Goal: Task Accomplishment & Management: Complete application form

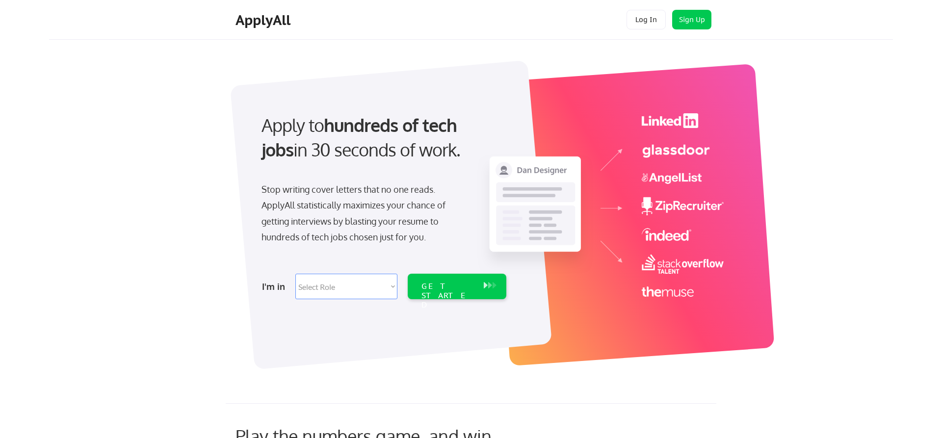
click at [295, 274] on select "Select Role Software Engineering Product Management Customer Success Sales UI/U…" at bounding box center [346, 287] width 102 height 26
select select ""it_security""
click option "IT/Cybersecurity" at bounding box center [0, 0] width 0 height 0
select select ""it_security""
click at [444, 281] on div "GET STARTED" at bounding box center [448, 287] width 62 height 26
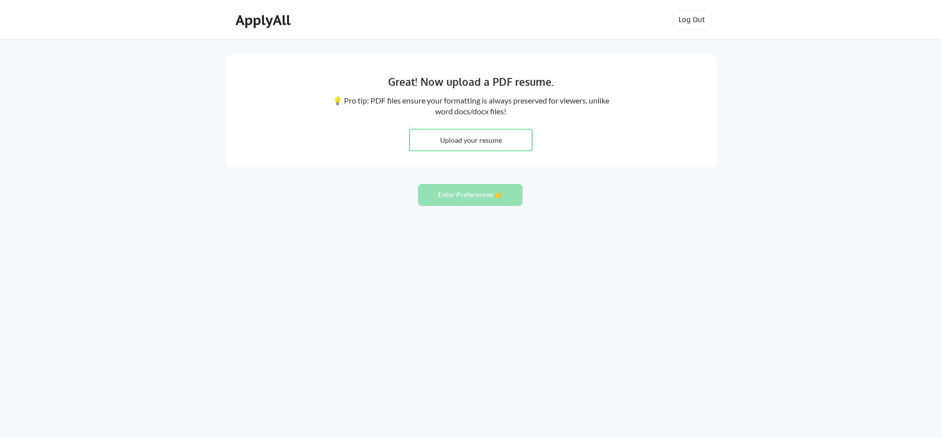
click at [453, 142] on input "file" at bounding box center [471, 140] width 122 height 21
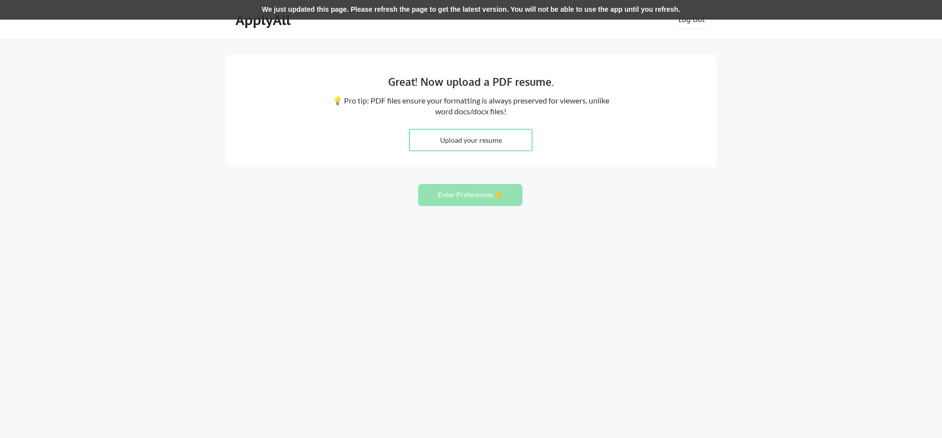
type input "C:\fakepath\IT Director 9 July 2025.docx"
click at [478, 138] on input "file" at bounding box center [471, 140] width 122 height 21
type input "C:\fakepath\IT Directorr 9 July 2025.docx"
click at [463, 201] on button "Enter Preferences 👉" at bounding box center [470, 195] width 105 height 22
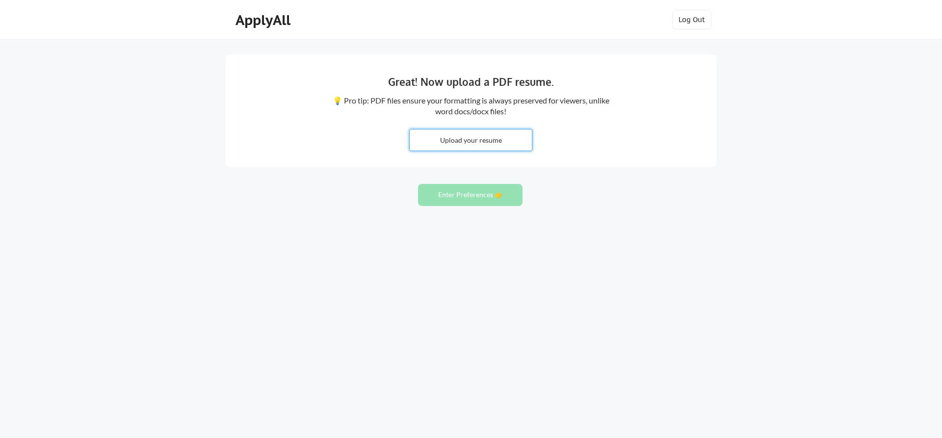
click at [454, 140] on input "file" at bounding box center [471, 140] width 122 height 21
type input "C:\fakepath\IT Directorr [DATE].docx"
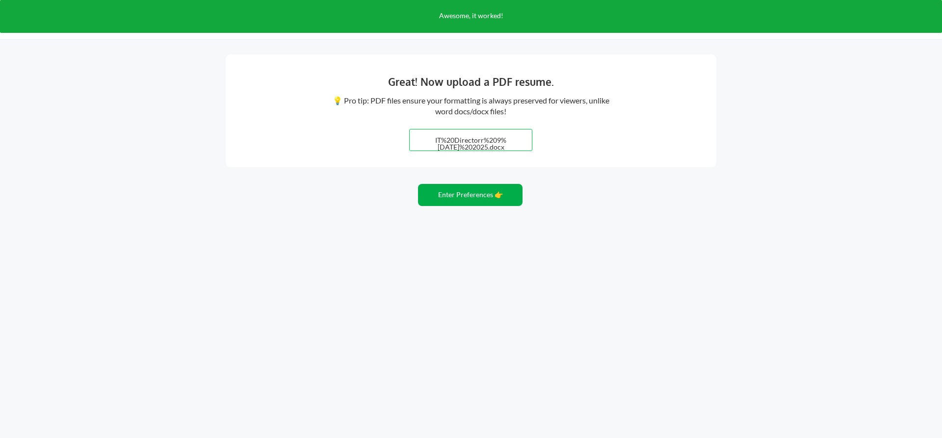
click at [465, 197] on button "Enter Preferences 👉" at bounding box center [470, 195] width 105 height 22
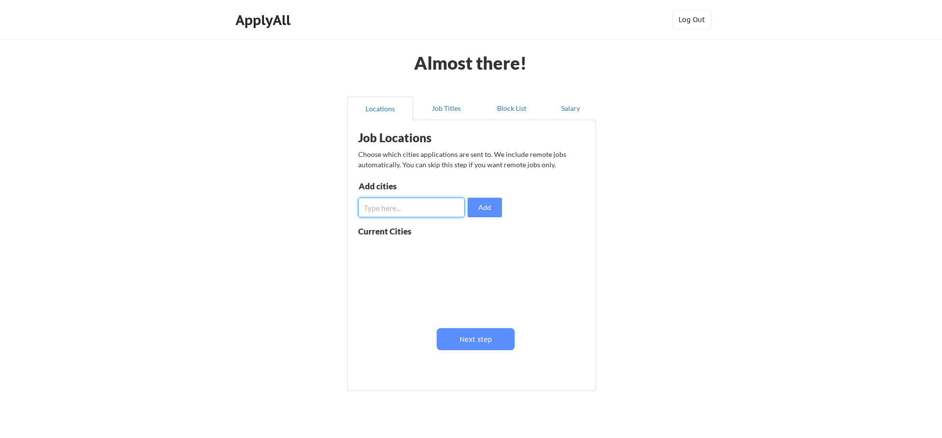
click at [408, 207] on input "input" at bounding box center [411, 208] width 106 height 20
type input "jacksonville"
click at [481, 212] on button "Add" at bounding box center [485, 208] width 34 height 20
click at [470, 249] on button at bounding box center [471, 250] width 7 height 7
click at [403, 205] on input "input" at bounding box center [411, 208] width 106 height 20
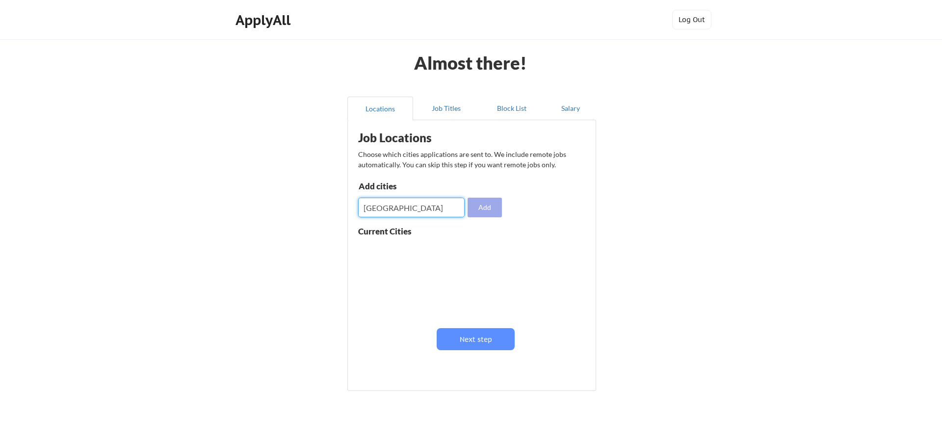
type input "Jacksonville"
click at [482, 210] on button "Add" at bounding box center [485, 208] width 34 height 20
click at [382, 208] on input "input" at bounding box center [411, 208] width 106 height 20
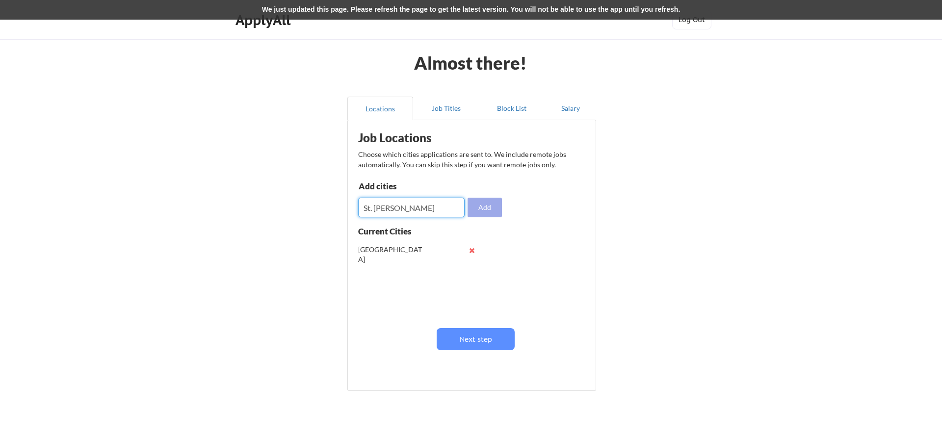
type input "St. Johns"
click at [482, 207] on button "Add" at bounding box center [485, 208] width 34 height 20
click at [480, 202] on button "Add" at bounding box center [485, 208] width 34 height 20
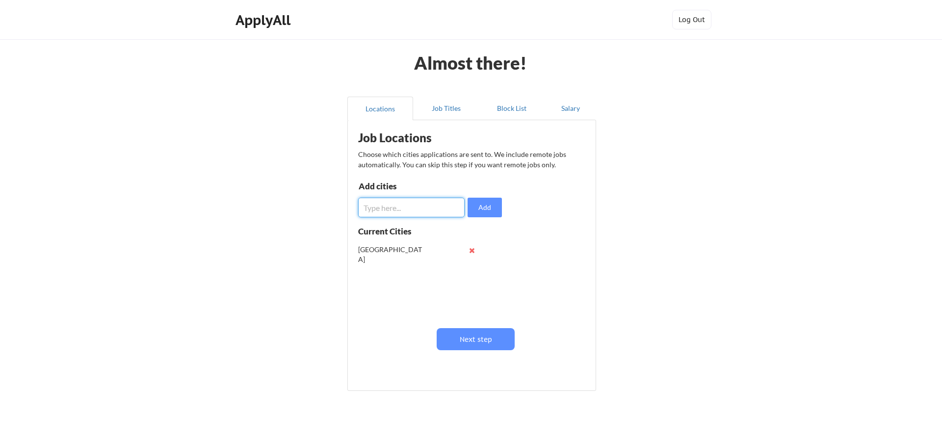
click at [427, 207] on input "input" at bounding box center [411, 208] width 106 height 20
click at [442, 114] on button "Job Titles" at bounding box center [446, 109] width 66 height 24
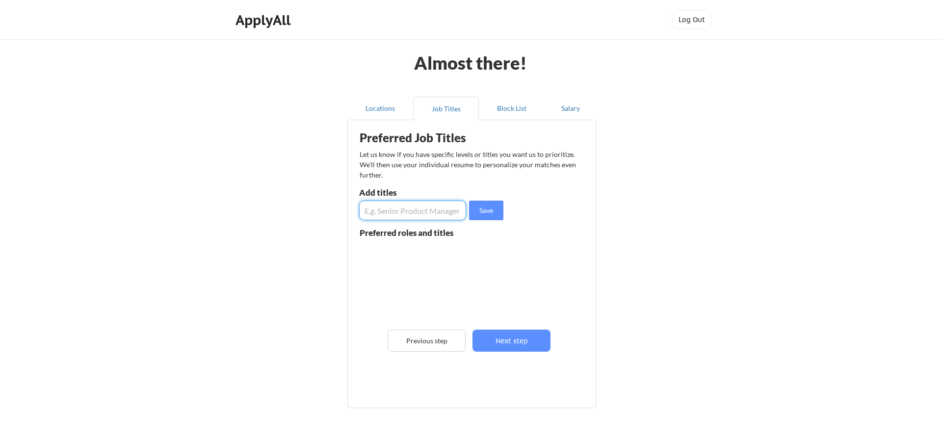
click at [421, 212] on input "input" at bounding box center [412, 211] width 107 height 20
type input "IT Mananger"
click at [479, 213] on button "Save" at bounding box center [486, 211] width 34 height 20
click at [391, 207] on input "input" at bounding box center [412, 211] width 107 height 20
type input "IT Director"
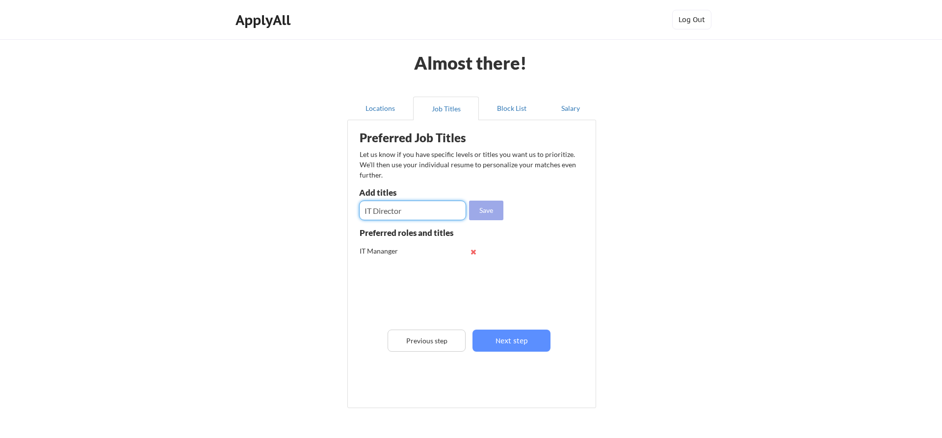
click at [485, 207] on button "Save" at bounding box center [486, 211] width 34 height 20
click at [396, 208] on input "input" at bounding box center [412, 211] width 107 height 20
type input "Information Technology Manager"
click at [489, 211] on button "Save" at bounding box center [486, 211] width 34 height 20
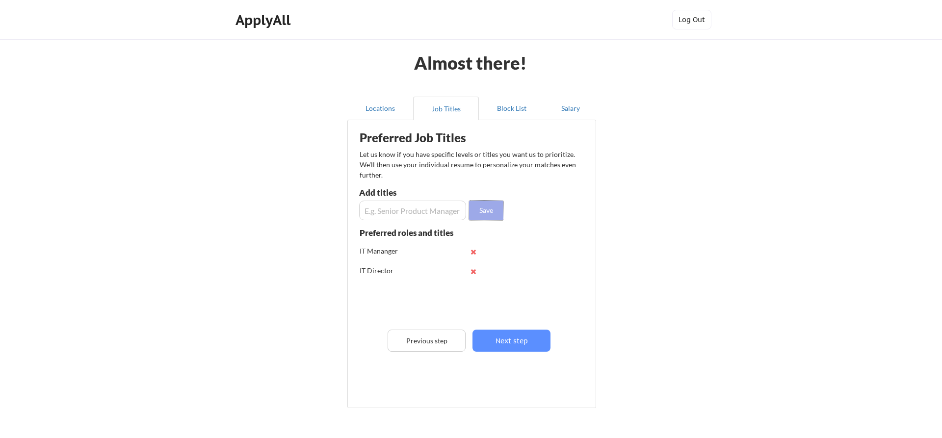
scroll to position [0, 0]
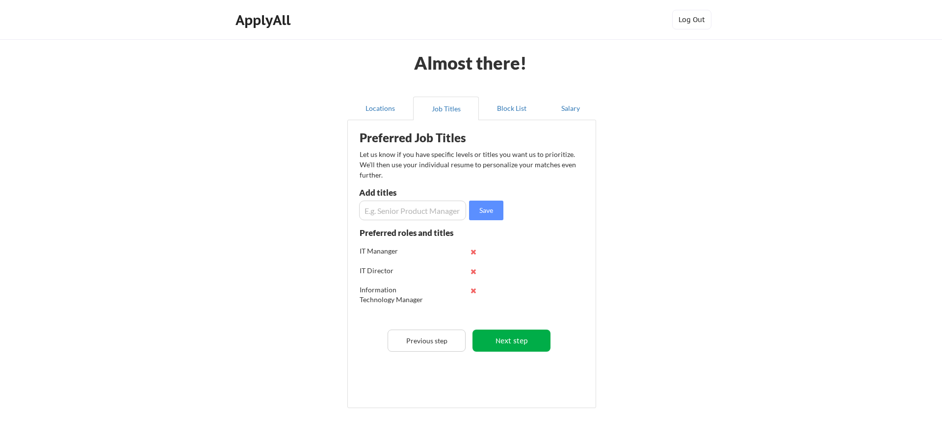
click at [502, 340] on button "Next step" at bounding box center [512, 341] width 78 height 22
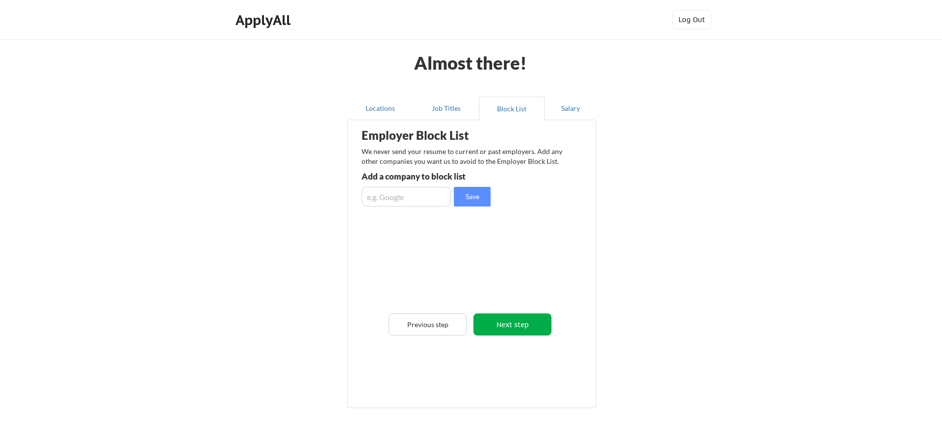
click at [508, 327] on button "Next step" at bounding box center [513, 325] width 78 height 22
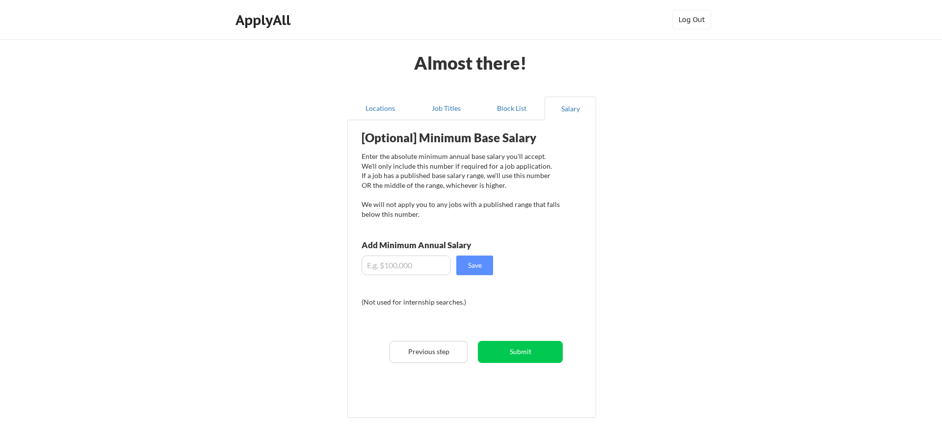
click at [419, 264] on input "input" at bounding box center [406, 266] width 89 height 20
type input "$90,000"
click at [484, 260] on button "Save" at bounding box center [474, 266] width 37 height 20
click at [527, 350] on button "Submit" at bounding box center [520, 352] width 85 height 22
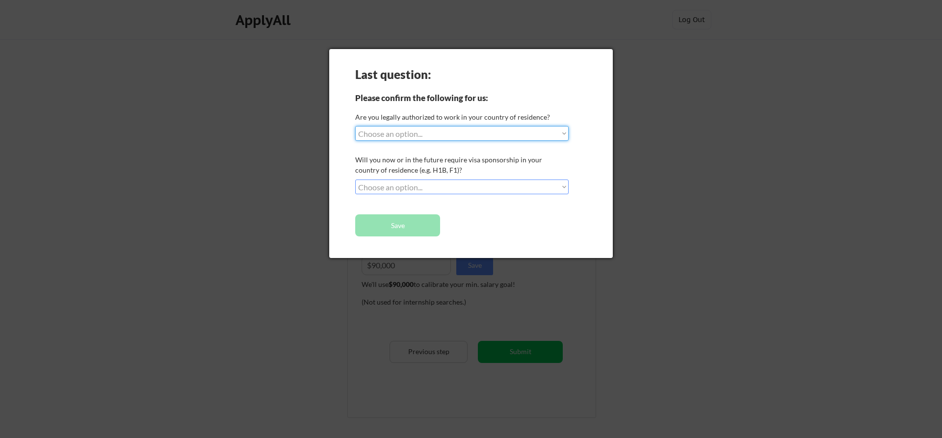
click at [355, 126] on select "Choose an option... Yes, I am a US Citizen Yes, I am a Canadian Citizen Yes, I …" at bounding box center [461, 133] width 213 height 15
select select ""yes__i_am_a_us_citizen""
click option "Yes, I am a US Citizen" at bounding box center [0, 0] width 0 height 0
click at [355, 180] on select "Choose an option... No, I will not need sponsorship Yes, I will need sponsorship" at bounding box center [461, 187] width 213 height 15
select select ""no__i_will_not_need_sponsorship""
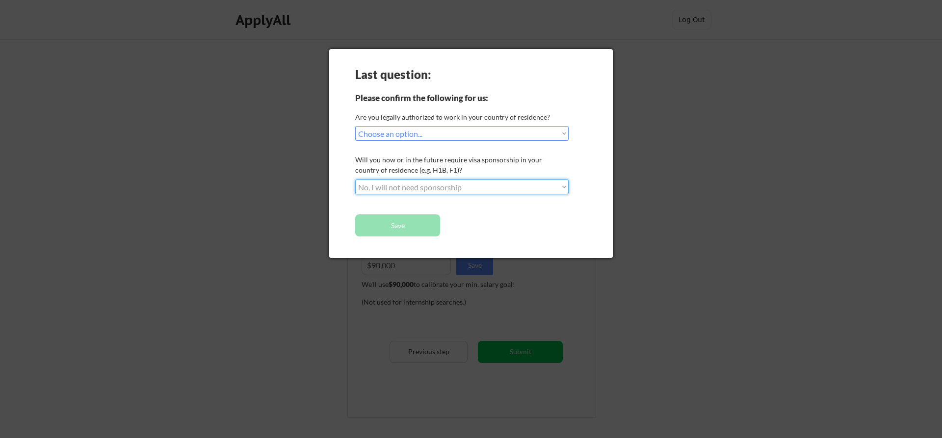
click option "No, I will not need sponsorship" at bounding box center [0, 0] width 0 height 0
click at [416, 229] on button "Save" at bounding box center [397, 225] width 85 height 22
